Goal: Navigation & Orientation: Go to known website

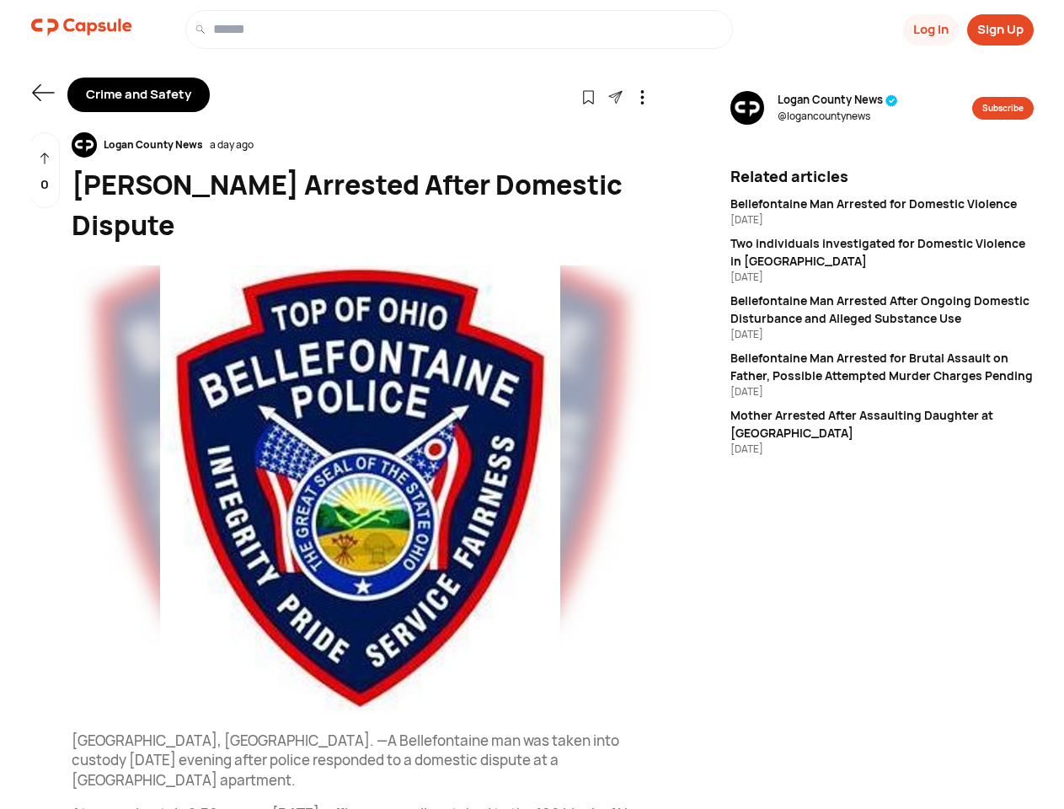
click at [929, 29] on button "Log In" at bounding box center [931, 29] width 56 height 31
click at [1000, 29] on button "Sign Up" at bounding box center [1000, 29] width 67 height 31
click at [43, 93] on icon at bounding box center [43, 92] width 22 height 17
click at [588, 96] on icon at bounding box center [588, 97] width 14 height 14
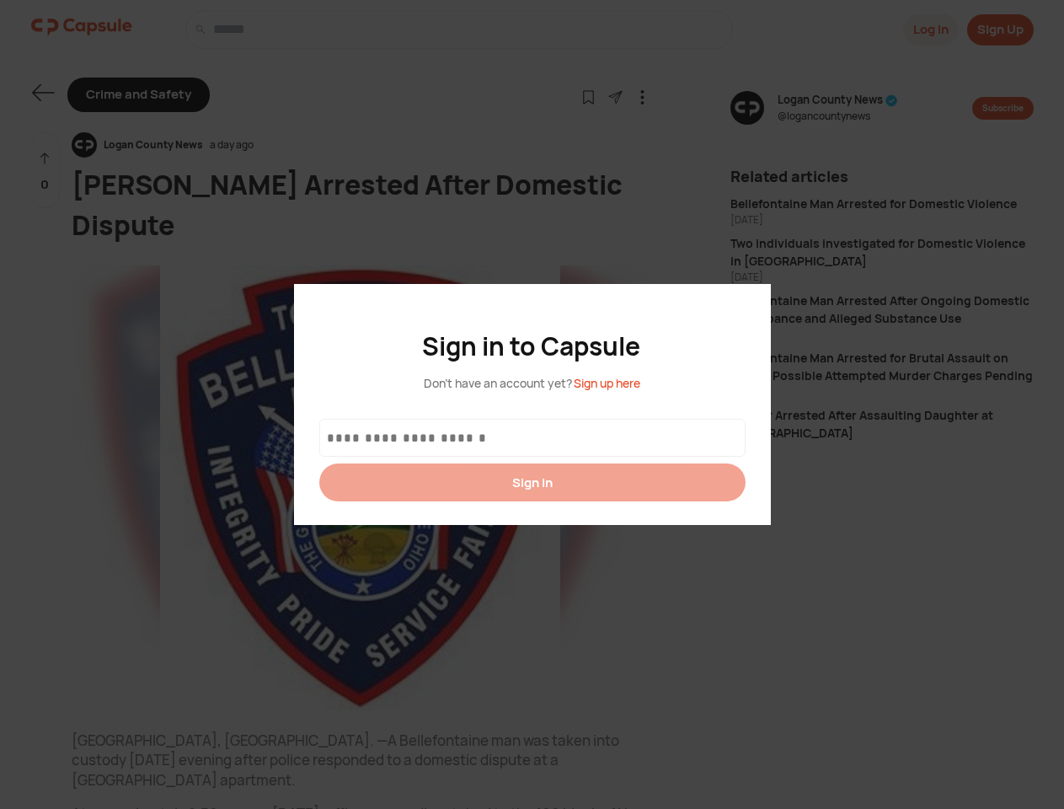
click at [615, 96] on div at bounding box center [532, 404] width 1064 height 809
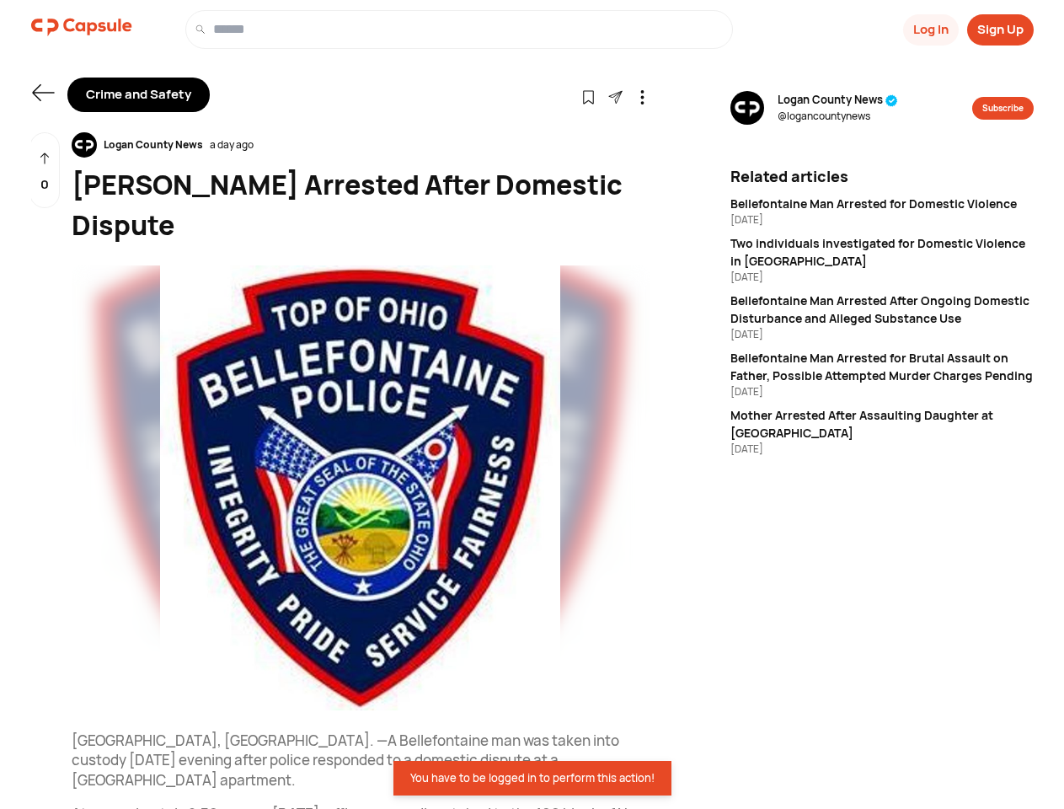
click at [642, 96] on icon at bounding box center [642, 97] width 14 height 14
click at [361, 145] on div "Logan County News a day ago" at bounding box center [361, 144] width 578 height 25
click at [361, 447] on img at bounding box center [361, 487] width 578 height 445
click at [45, 170] on div "0" at bounding box center [44, 170] width 30 height 77
